Goal: Task Accomplishment & Management: Manage account settings

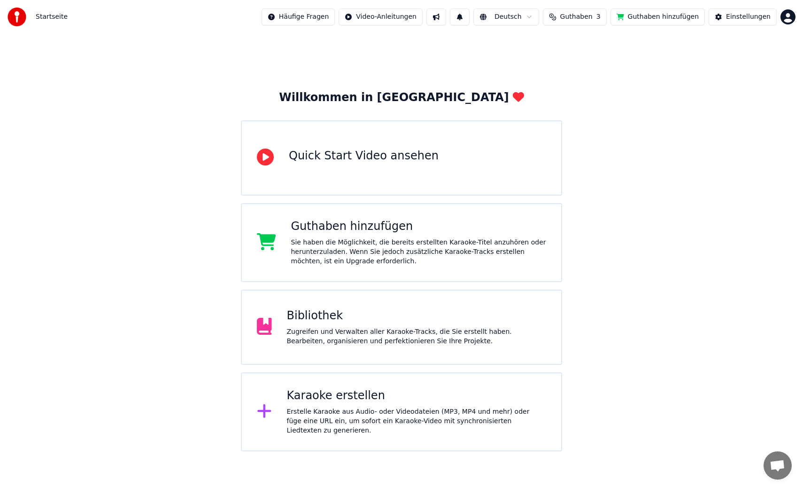
click at [323, 410] on div "Erstelle Karaoke aus Audio- oder Videodateien (MP3, MP4 und mehr) oder füge ein…" at bounding box center [417, 421] width 260 height 28
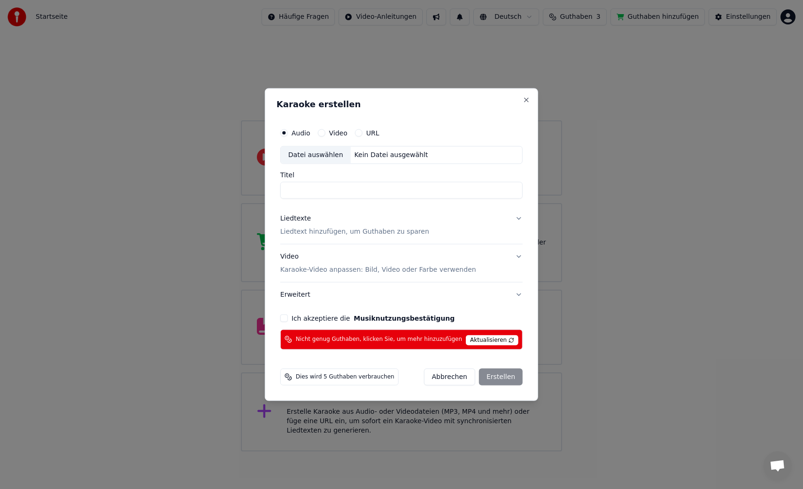
click at [495, 340] on span "Aktualisieren" at bounding box center [492, 340] width 53 height 10
click at [523, 100] on button "Close" at bounding box center [527, 100] width 8 height 8
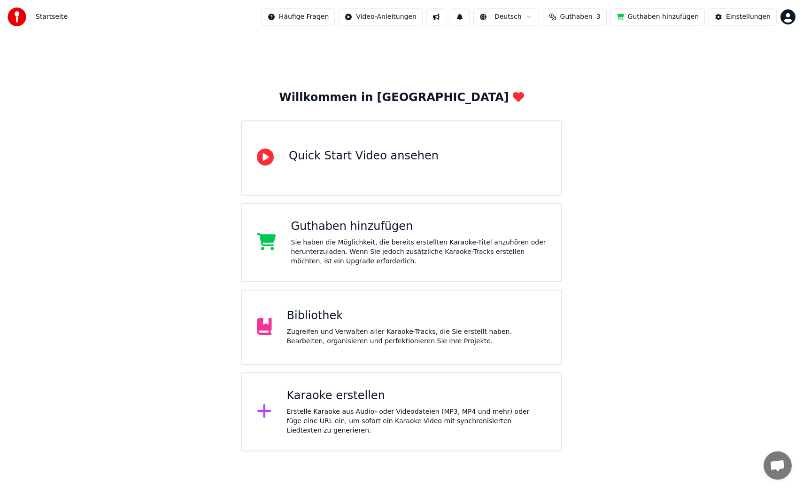
click at [304, 16] on html "Startseite Häufige Fragen Video-Anleitungen Deutsch Guthaben 3 Guthaben hinzufü…" at bounding box center [401, 225] width 803 height 451
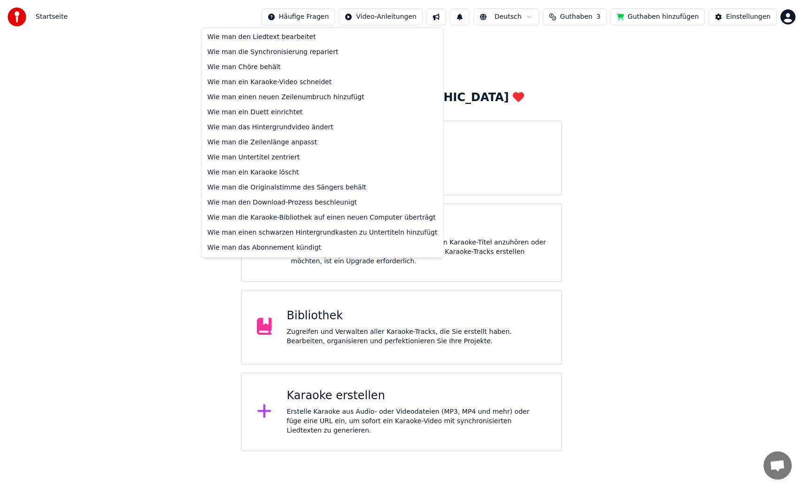
click at [193, 15] on html "Startseite Häufige Fragen Video-Anleitungen Deutsch Guthaben 3 Guthaben hinzufü…" at bounding box center [401, 225] width 803 height 451
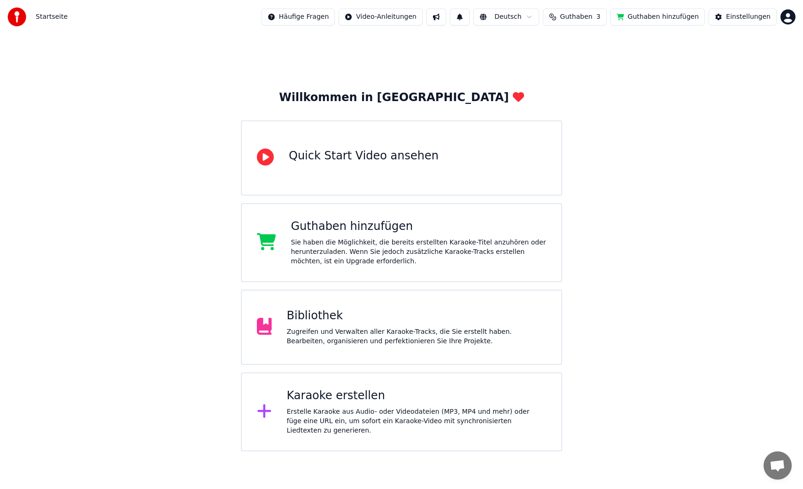
click at [664, 18] on button "Guthaben hinzufügen" at bounding box center [658, 16] width 95 height 17
click at [740, 16] on div "Einstellungen" at bounding box center [748, 16] width 45 height 9
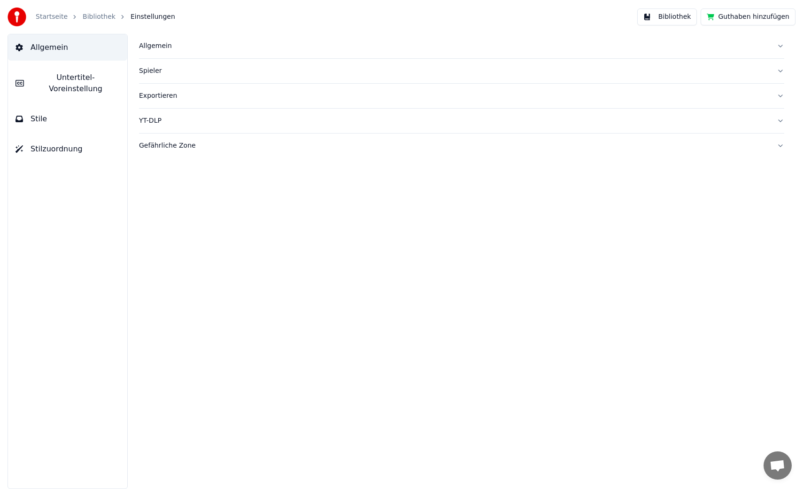
click at [781, 43] on button "Allgemein" at bounding box center [462, 46] width 646 height 24
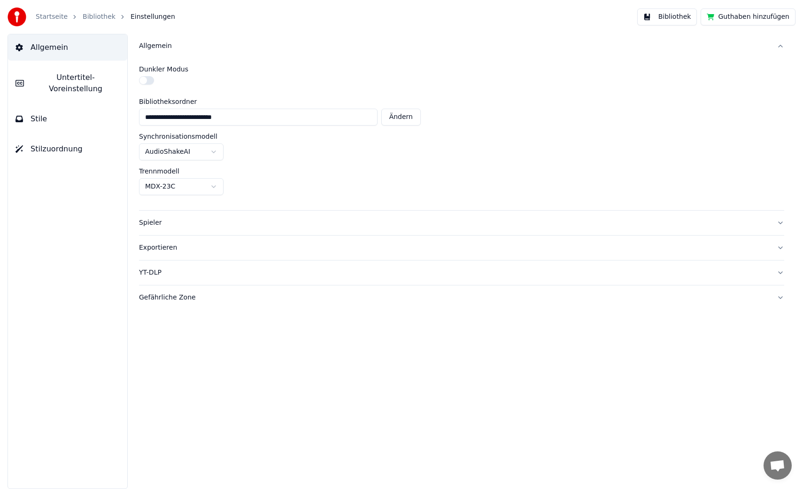
click at [781, 44] on button "Allgemein" at bounding box center [462, 46] width 646 height 24
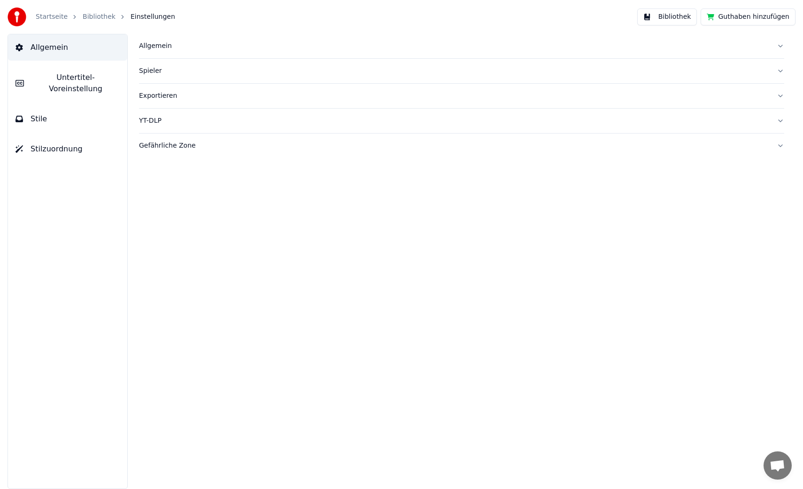
click at [779, 70] on button "Spieler" at bounding box center [462, 71] width 646 height 24
click at [780, 95] on button "Exportieren" at bounding box center [462, 96] width 646 height 24
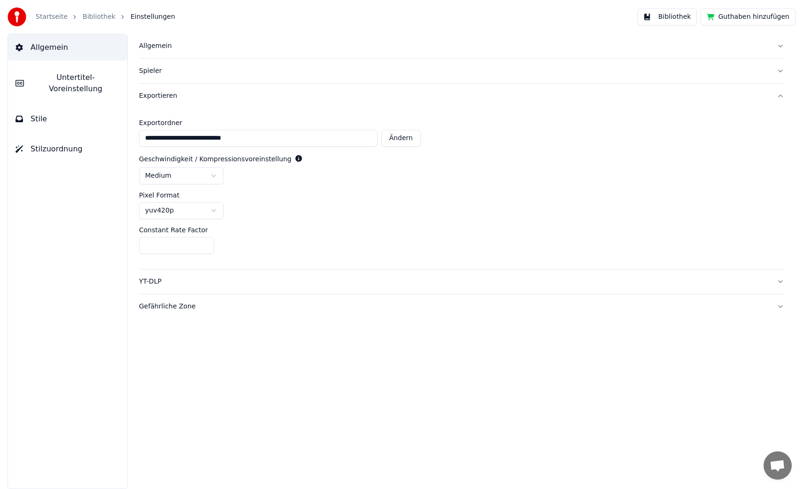
click at [780, 95] on button "Exportieren" at bounding box center [462, 96] width 646 height 24
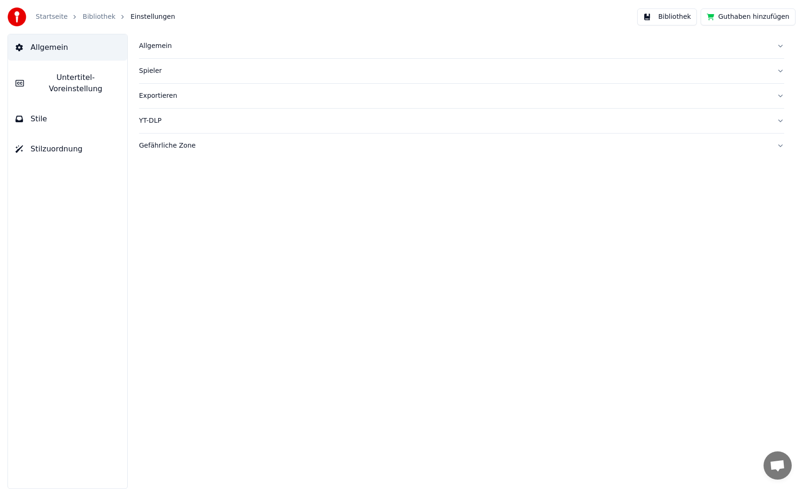
click at [781, 121] on button "YT-DLP" at bounding box center [462, 121] width 646 height 24
click at [779, 144] on button "Gefährliche Zone" at bounding box center [462, 145] width 646 height 24
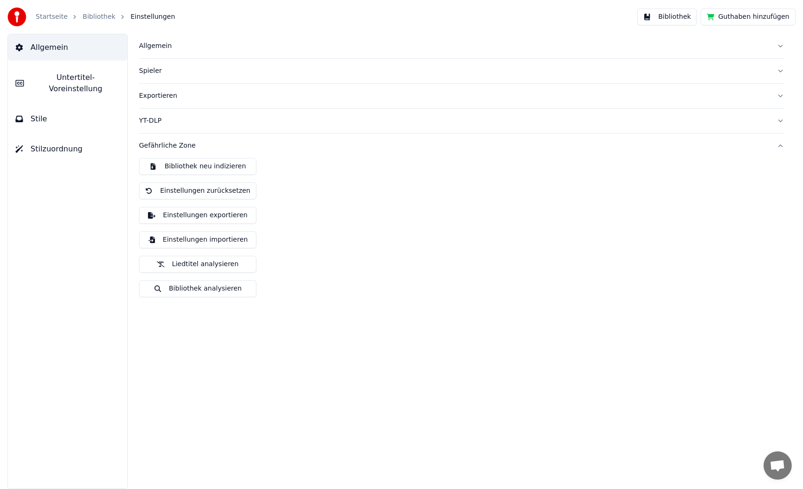
click at [779, 144] on button "Gefährliche Zone" at bounding box center [462, 145] width 646 height 24
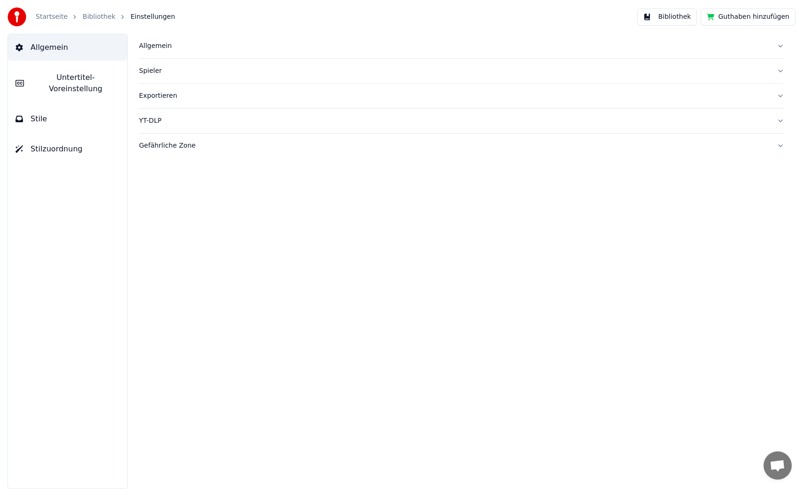
click at [52, 76] on span "Untertitel-Voreinstellung" at bounding box center [75, 83] width 88 height 23
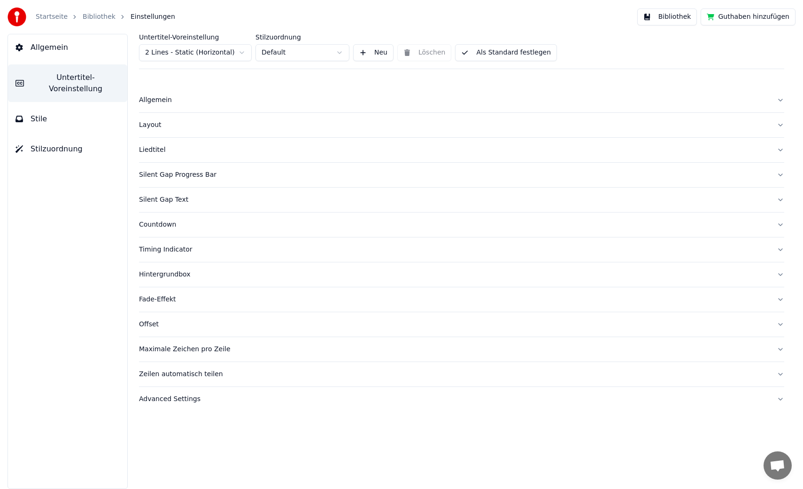
click at [38, 113] on span "Stile" at bounding box center [39, 118] width 16 height 11
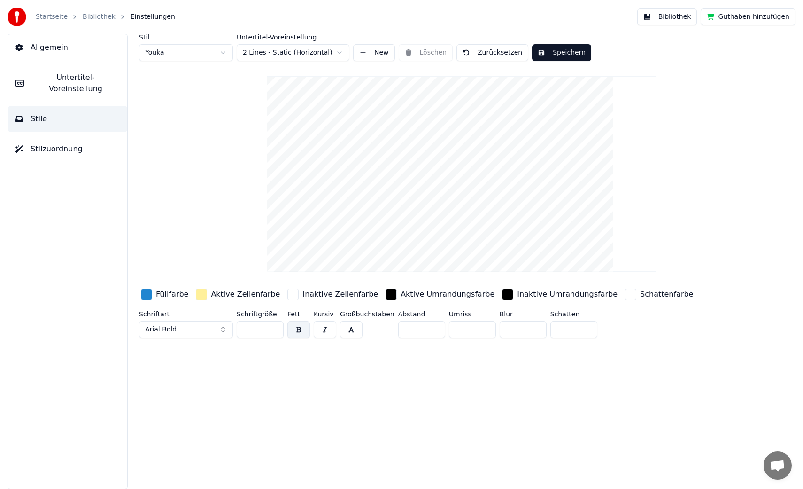
click at [45, 143] on span "Stilzuordnung" at bounding box center [57, 148] width 52 height 11
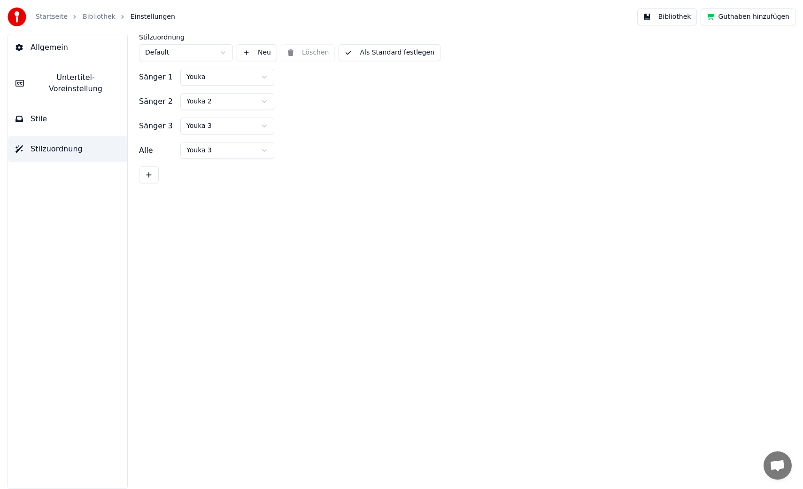
click at [43, 15] on link "Startseite" at bounding box center [52, 16] width 32 height 9
